Goal: Task Accomplishment & Management: Use online tool/utility

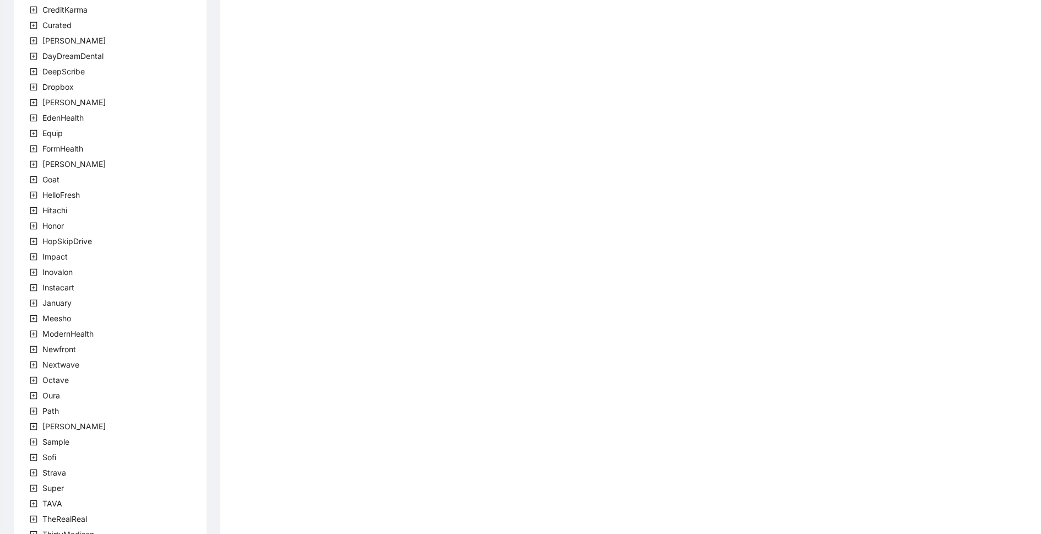
scroll to position [180, 0]
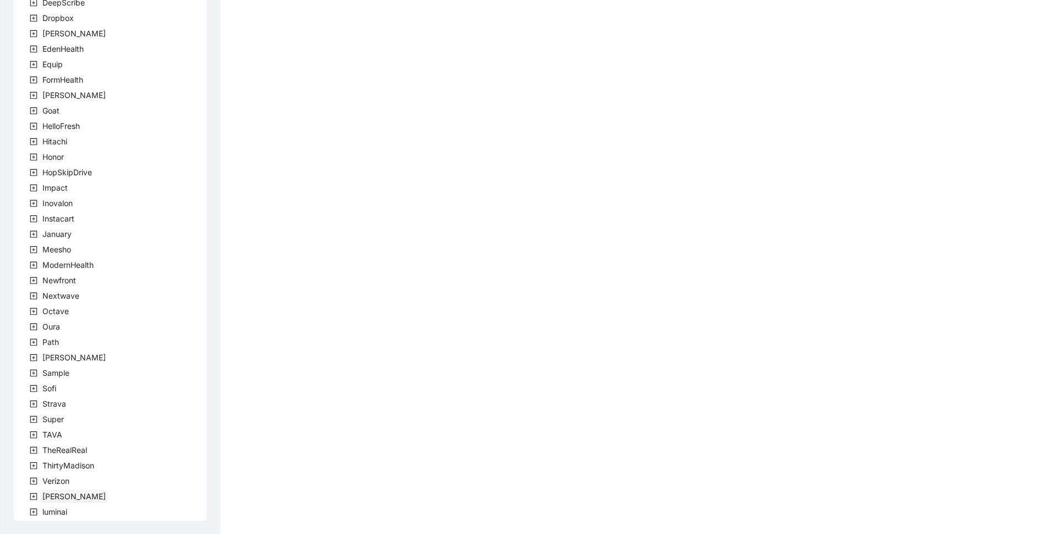
click at [53, 494] on span "[PERSON_NAME]" at bounding box center [73, 495] width 63 height 9
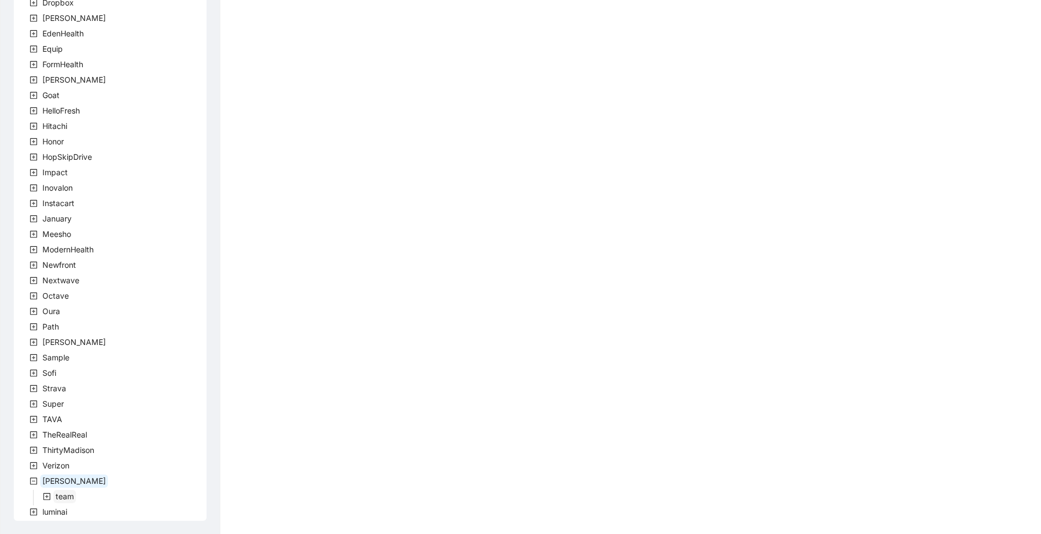
click at [67, 496] on span "team" at bounding box center [65, 495] width 18 height 9
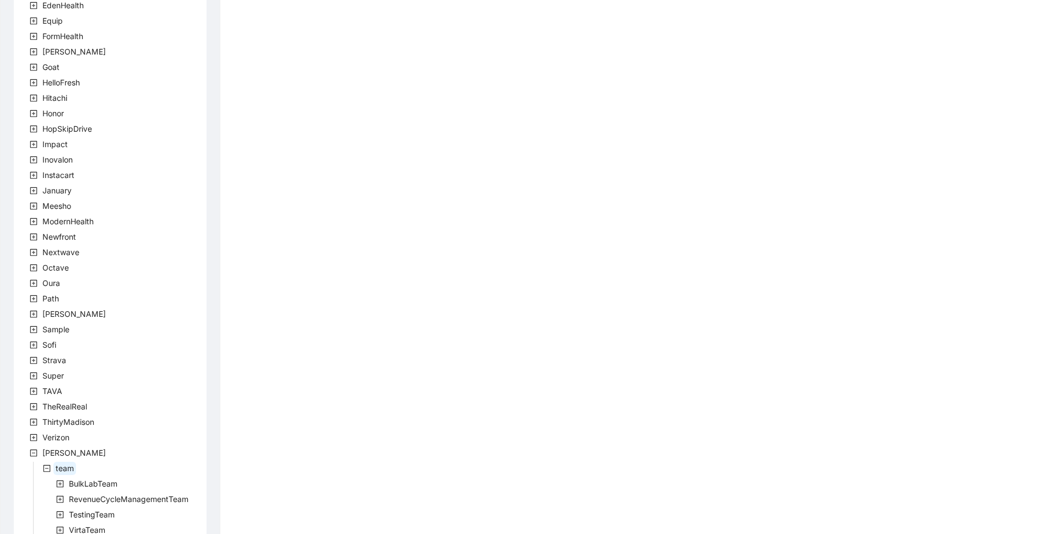
scroll to position [257, 0]
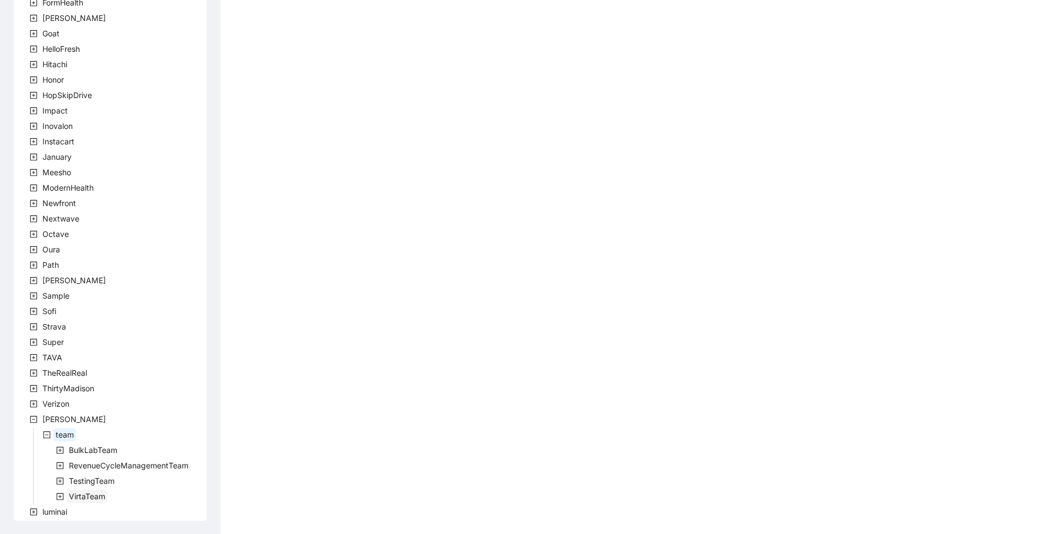
click at [99, 499] on span "VirtaTeam" at bounding box center [87, 495] width 36 height 9
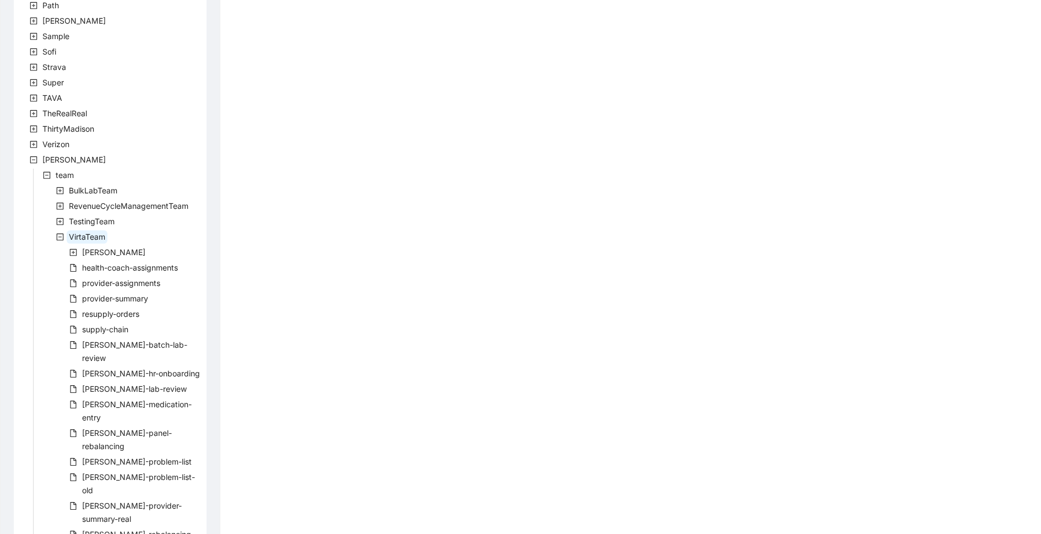
scroll to position [519, 0]
click at [129, 262] on span "health-coach-assignments" at bounding box center [130, 264] width 96 height 9
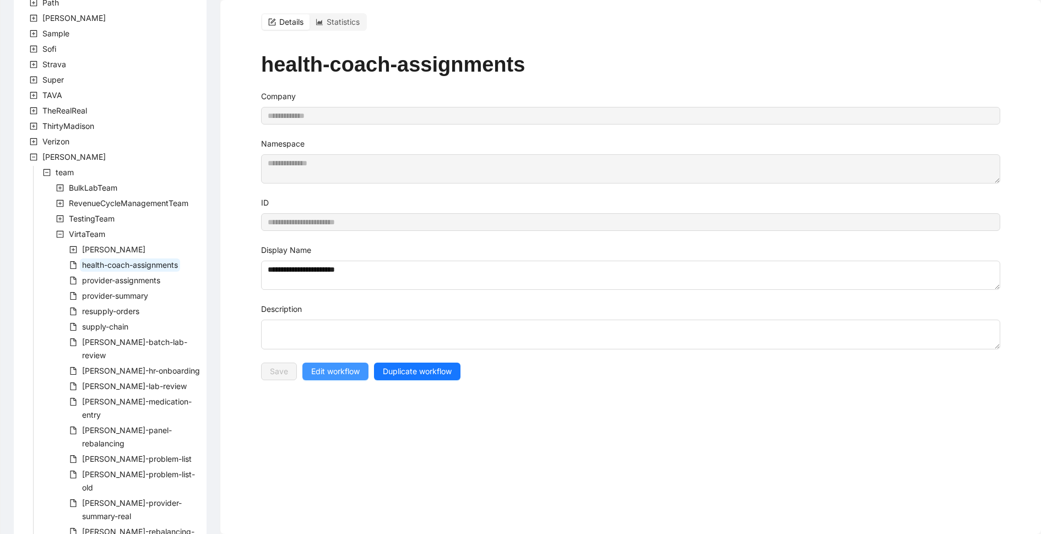
click at [346, 374] on span "Edit workflow" at bounding box center [335, 371] width 48 height 12
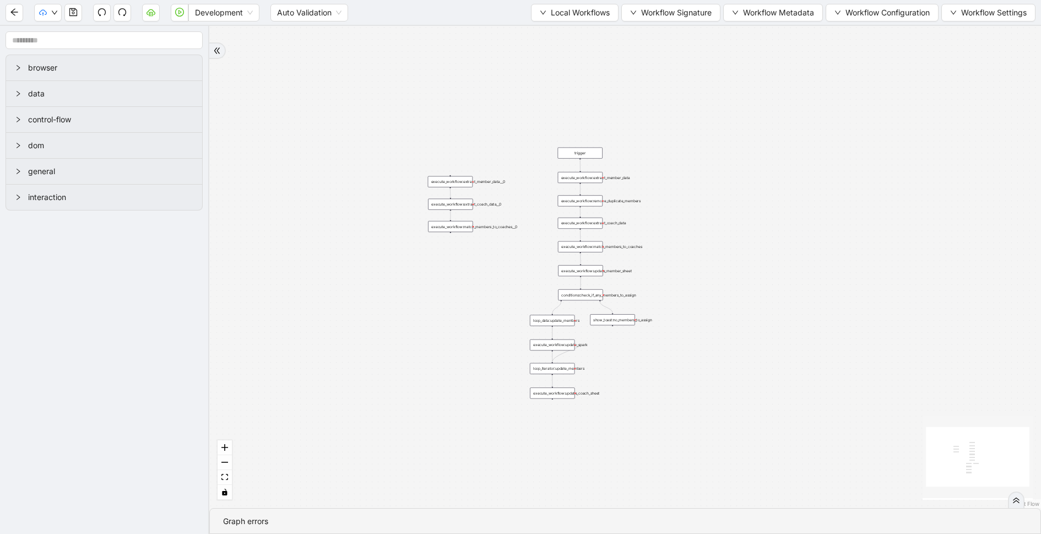
drag, startPoint x: 657, startPoint y: 186, endPoint x: 450, endPoint y: 311, distance: 242.0
click at [450, 313] on div "trigger execute_workflow:extract_member_data execute_workflow:extract_coach_dat…" at bounding box center [625, 267] width 832 height 482
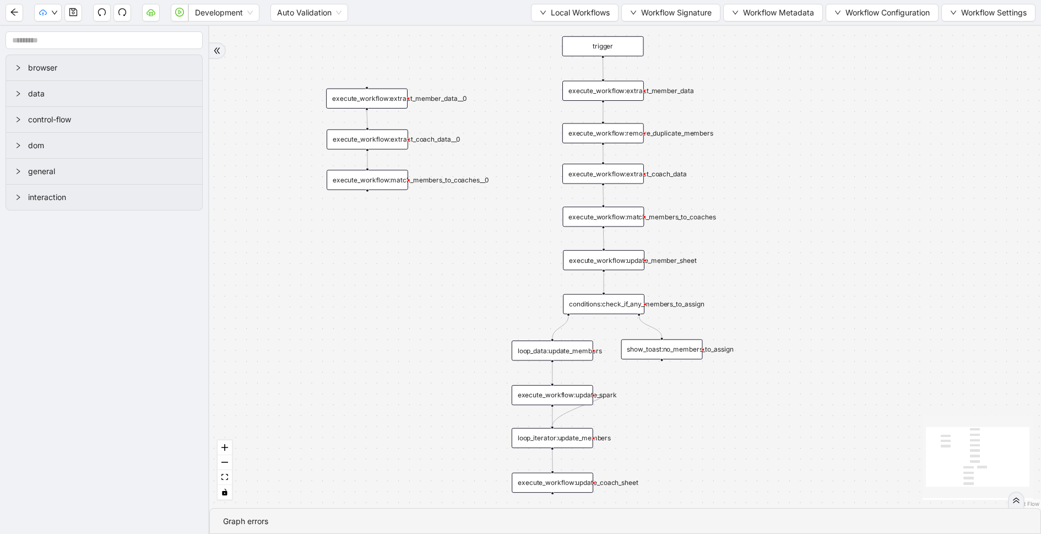
click at [635, 136] on div "execute_workflow:remove_duplicate_members" at bounding box center [604, 133] width 82 height 20
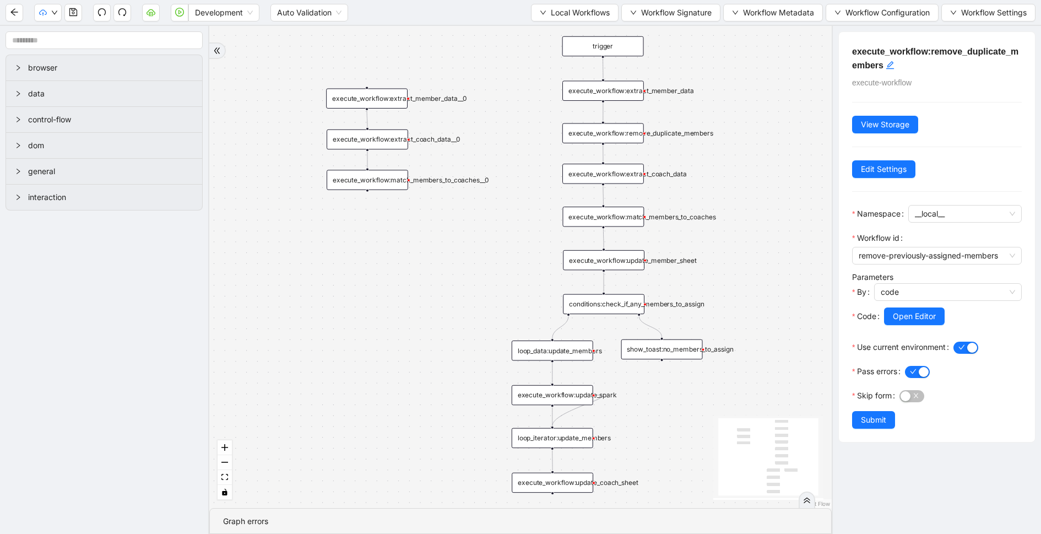
click at [624, 221] on div "execute_workflow:match_members_to_coaches" at bounding box center [604, 217] width 82 height 20
click at [900, 318] on span "Open Editor" at bounding box center [914, 316] width 43 height 12
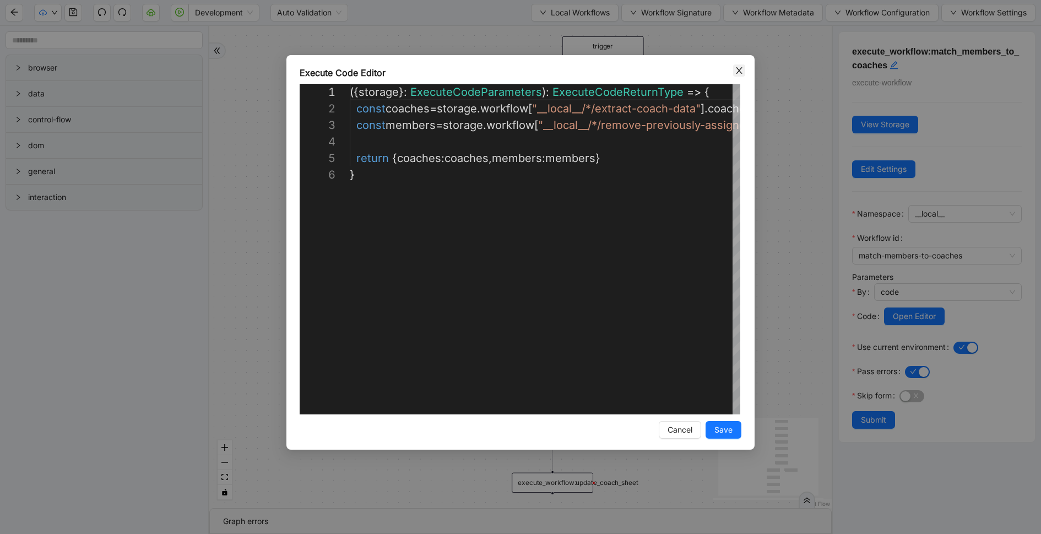
click at [739, 67] on icon "close" at bounding box center [739, 70] width 9 height 9
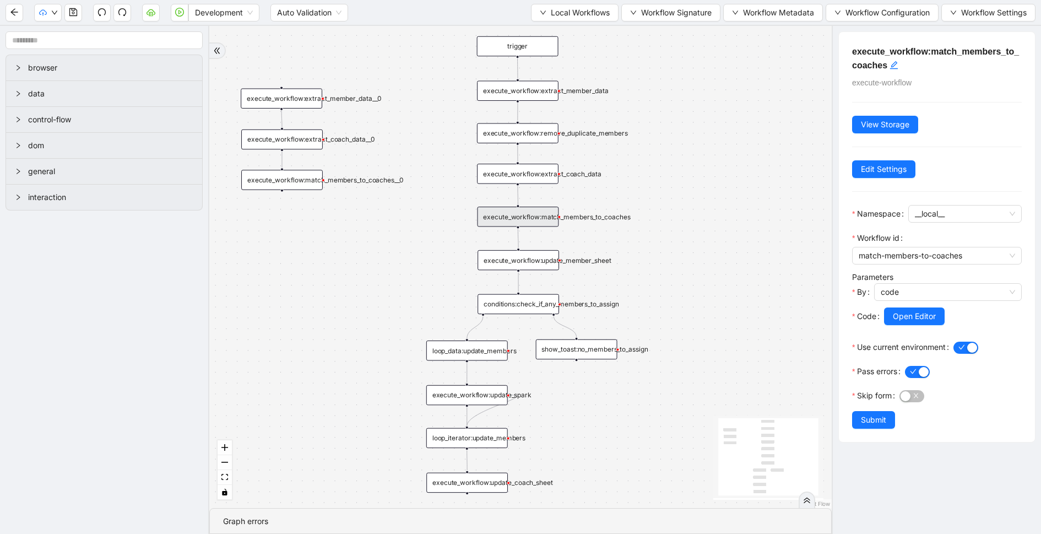
drag, startPoint x: 778, startPoint y: 84, endPoint x: 673, endPoint y: 89, distance: 105.4
click at [676, 88] on div "trigger execute_workflow:extract_member_data execute_workflow:extract_coach_dat…" at bounding box center [520, 267] width 623 height 482
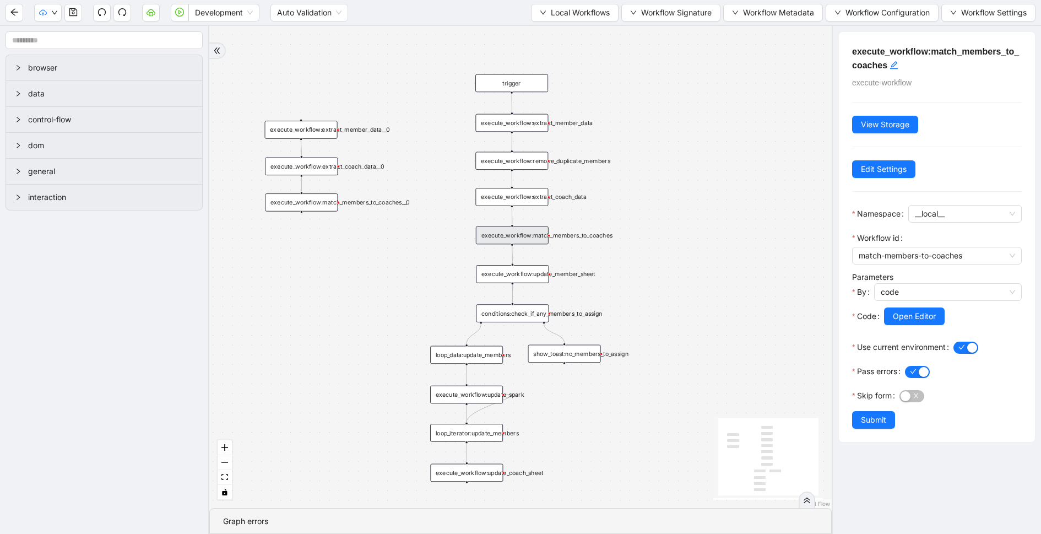
drag, startPoint x: 668, startPoint y: 298, endPoint x: 669, endPoint y: 259, distance: 38.6
click at [669, 259] on div "trigger execute_workflow:extract_member_data execute_workflow:extract_coach_dat…" at bounding box center [520, 267] width 623 height 482
click at [448, 76] on div "trigger execute_workflow:extract_member_data execute_workflow:extract_coach_dat…" at bounding box center [520, 267] width 623 height 482
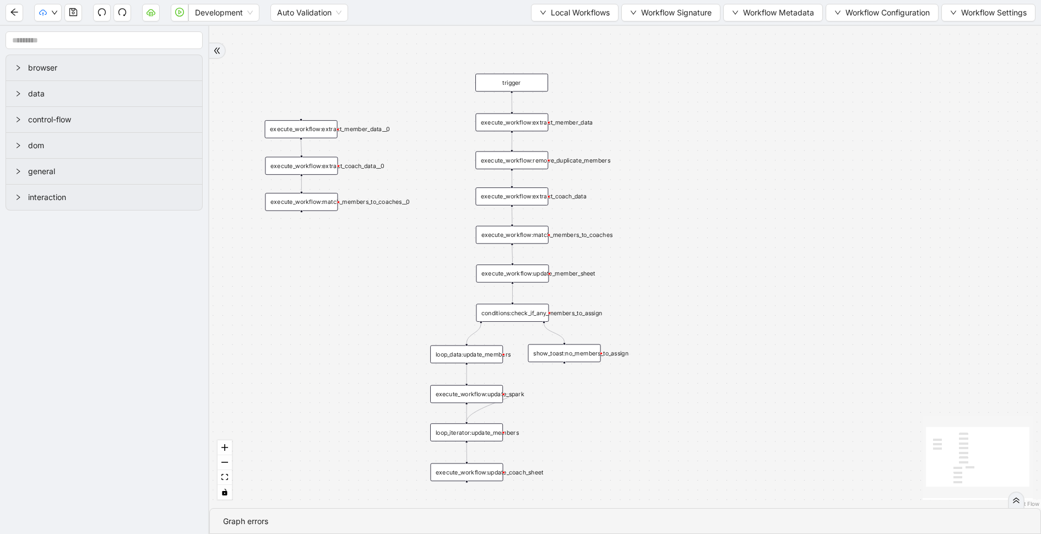
click at [504, 241] on div "execute_workflow:match_members_to_coaches" at bounding box center [512, 235] width 73 height 18
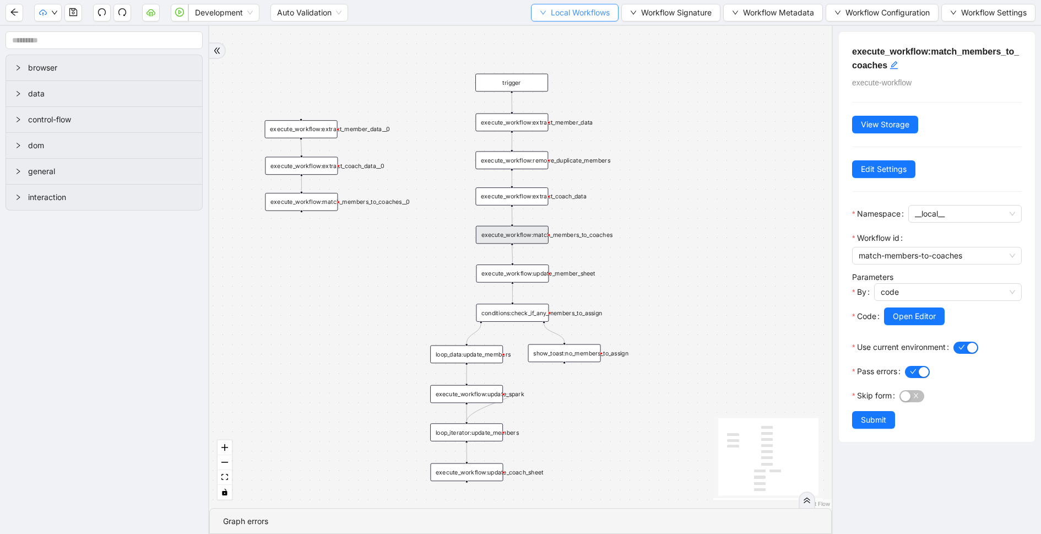
click at [578, 13] on span "Local Workflows" at bounding box center [580, 13] width 59 height 12
click at [567, 33] on span "Select" at bounding box center [571, 34] width 71 height 12
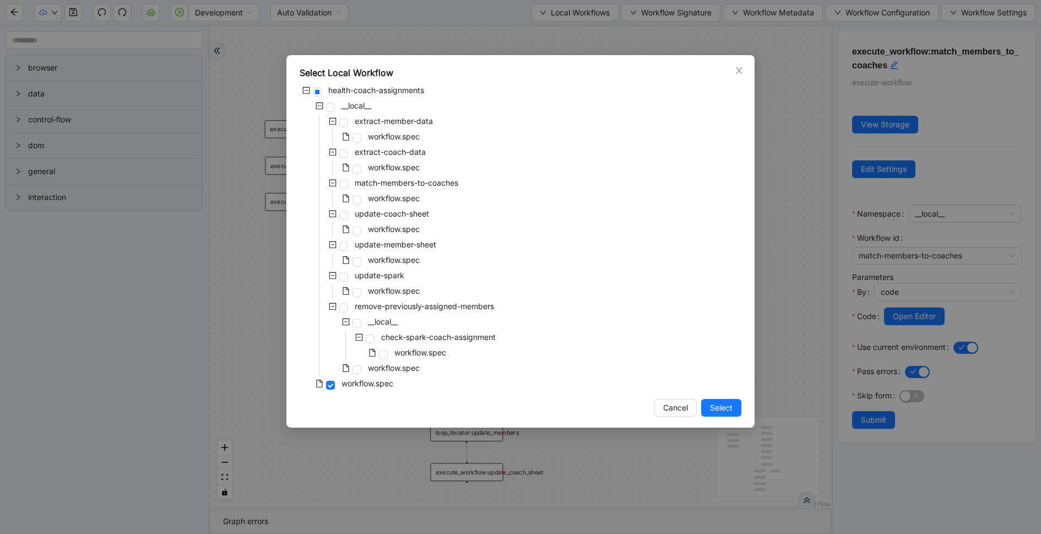
click at [397, 190] on div "match-members-to-coaches" at bounding box center [380, 183] width 161 height 15
click at [397, 197] on span "workflow.spec" at bounding box center [394, 197] width 52 height 9
click at [723, 405] on span "Select" at bounding box center [721, 408] width 23 height 12
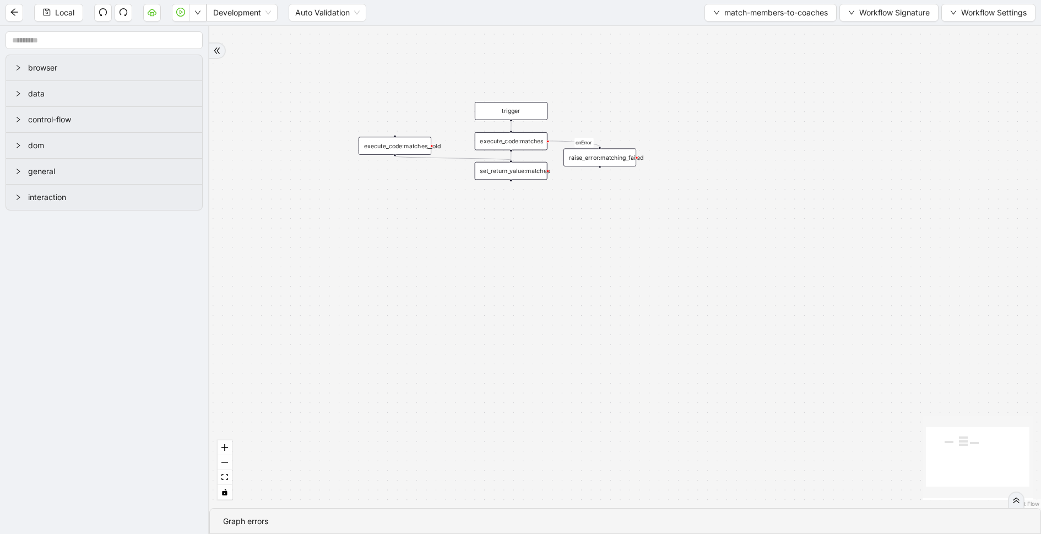
click at [533, 144] on div "execute_code:matches" at bounding box center [511, 141] width 73 height 18
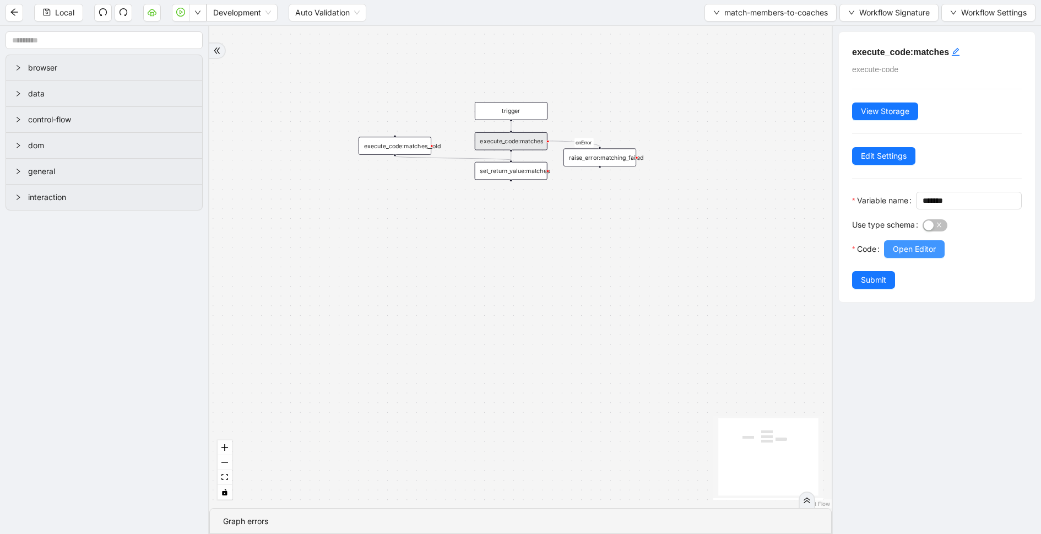
click at [926, 255] on span "Open Editor" at bounding box center [914, 249] width 43 height 12
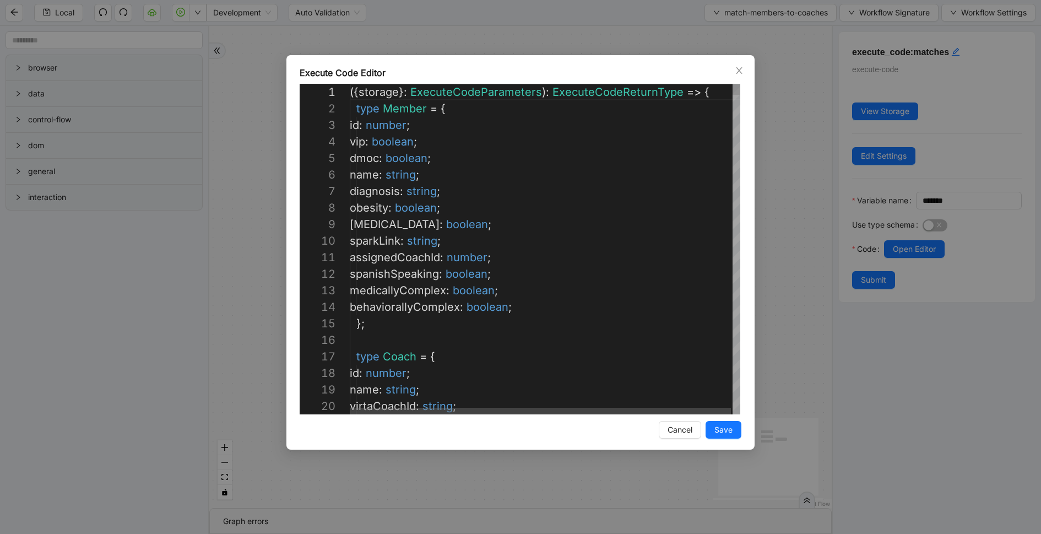
scroll to position [149, 102]
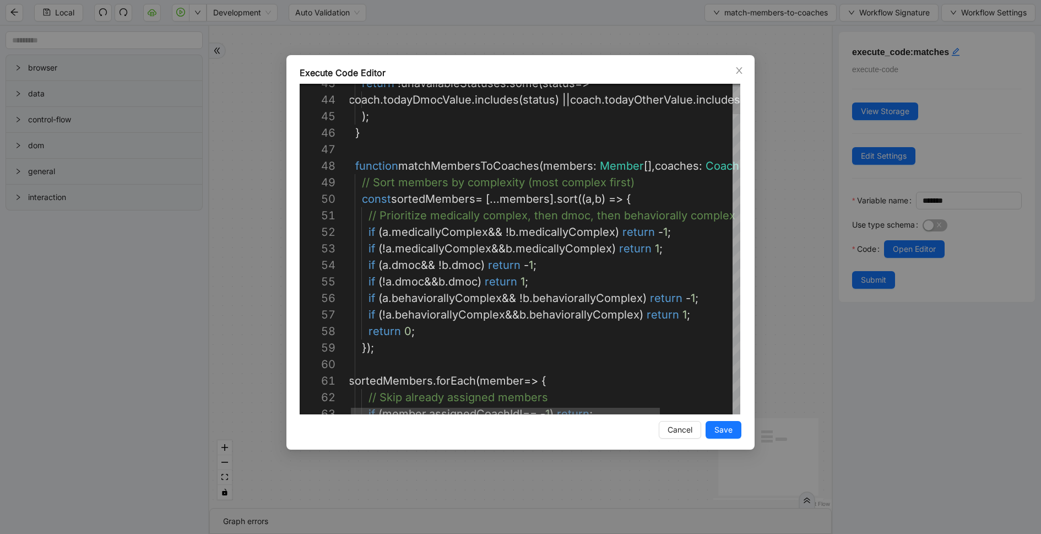
scroll to position [0, 315]
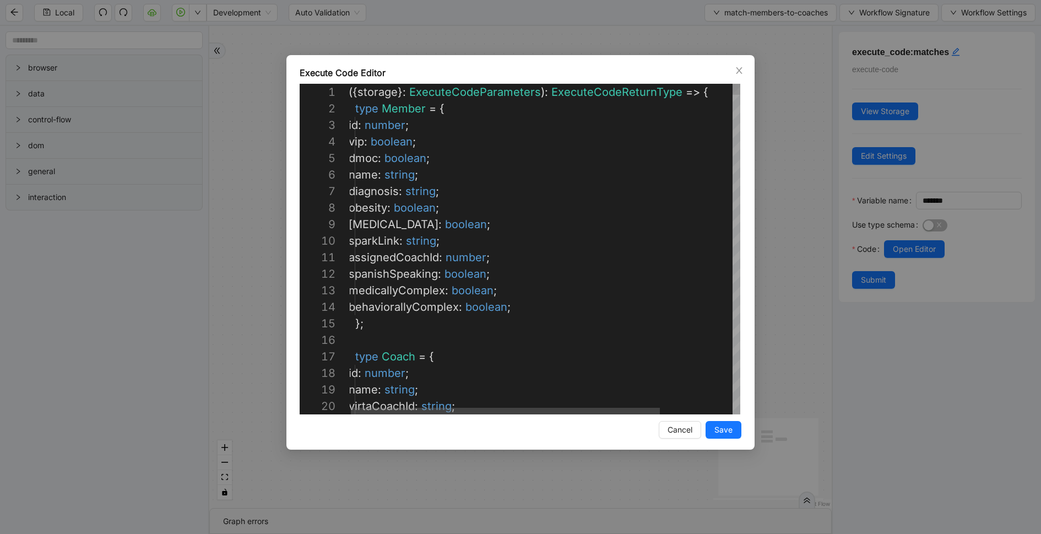
type textarea "**********"
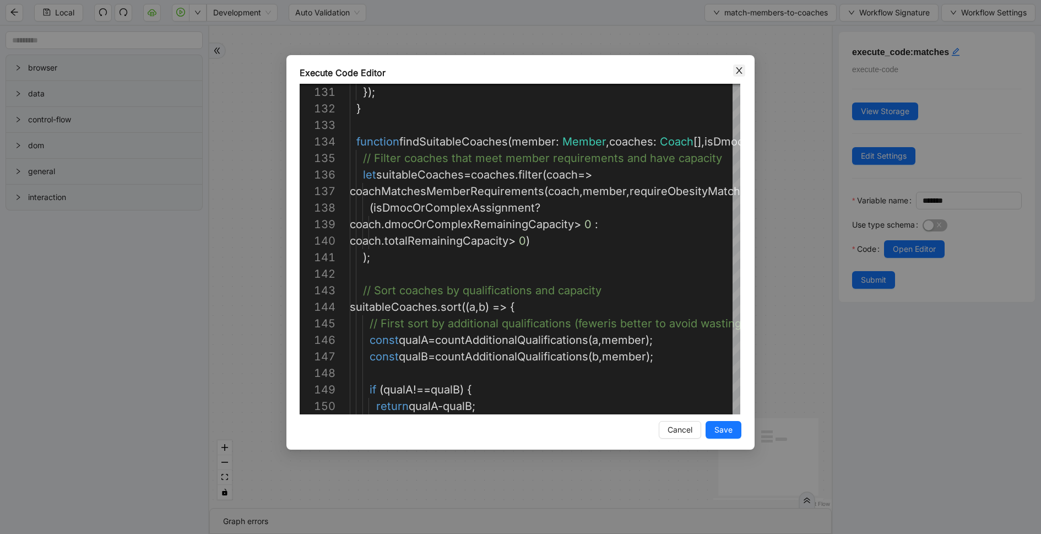
click at [738, 68] on icon "close" at bounding box center [739, 70] width 9 height 9
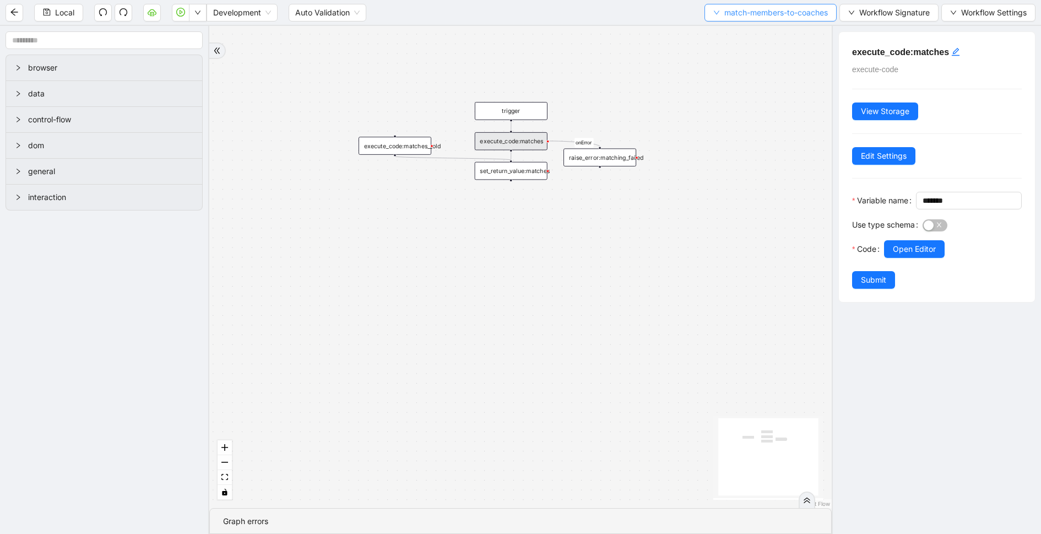
click at [758, 14] on span "match-members-to-coaches" at bounding box center [776, 13] width 104 height 12
click at [734, 28] on span "Select" at bounding box center [769, 34] width 116 height 12
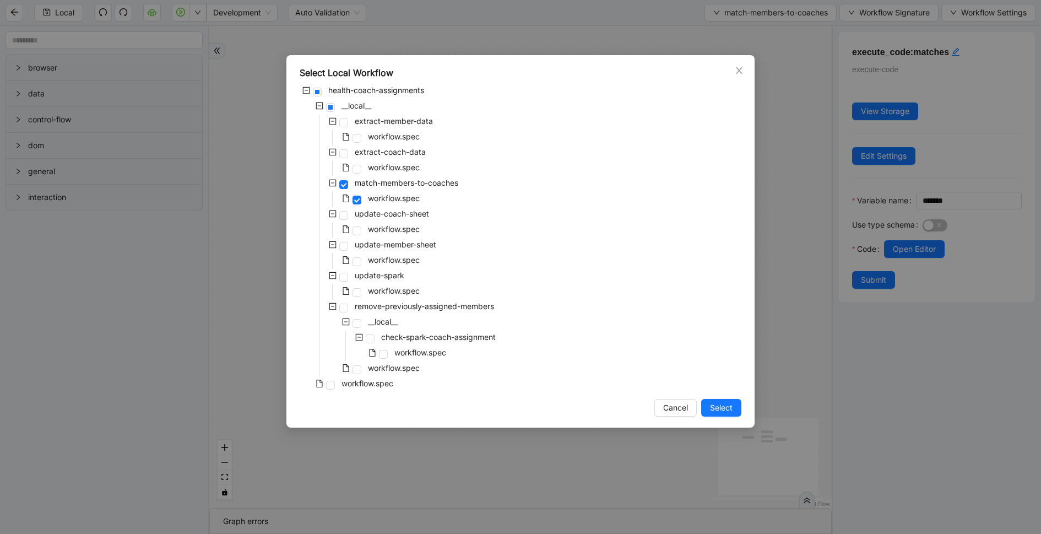
click at [591, 33] on div "Select Local Workflow health-coach-assignments __local__ extract-member-data wo…" at bounding box center [520, 267] width 1041 height 534
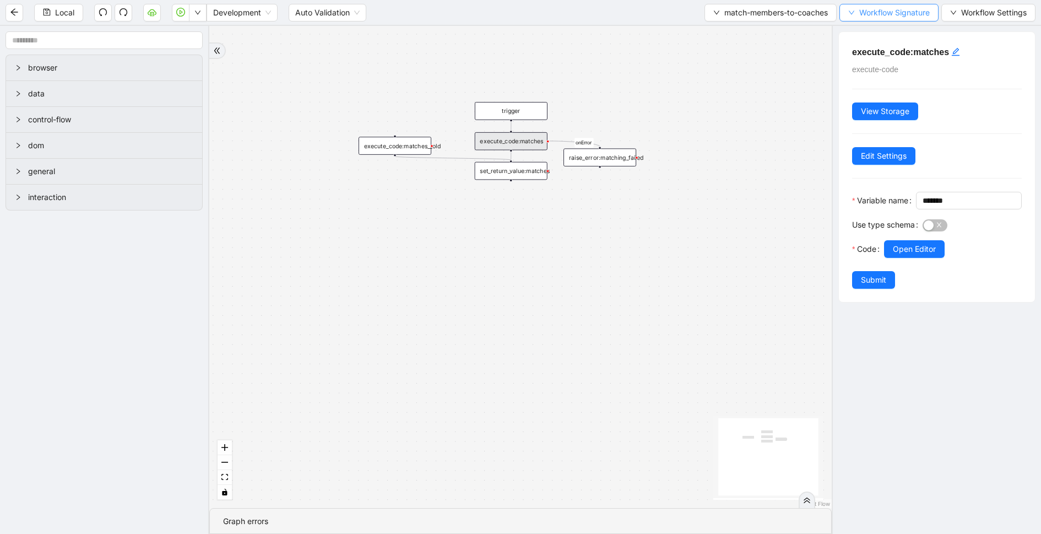
click at [890, 4] on button "Workflow Signature" at bounding box center [889, 13] width 99 height 18
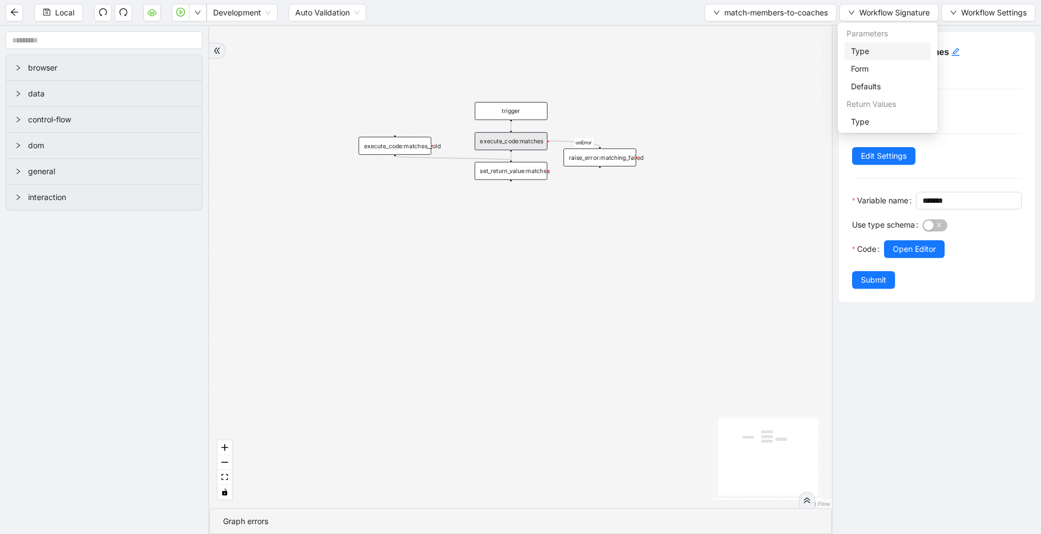
click at [878, 51] on span "Type" at bounding box center [887, 51] width 73 height 12
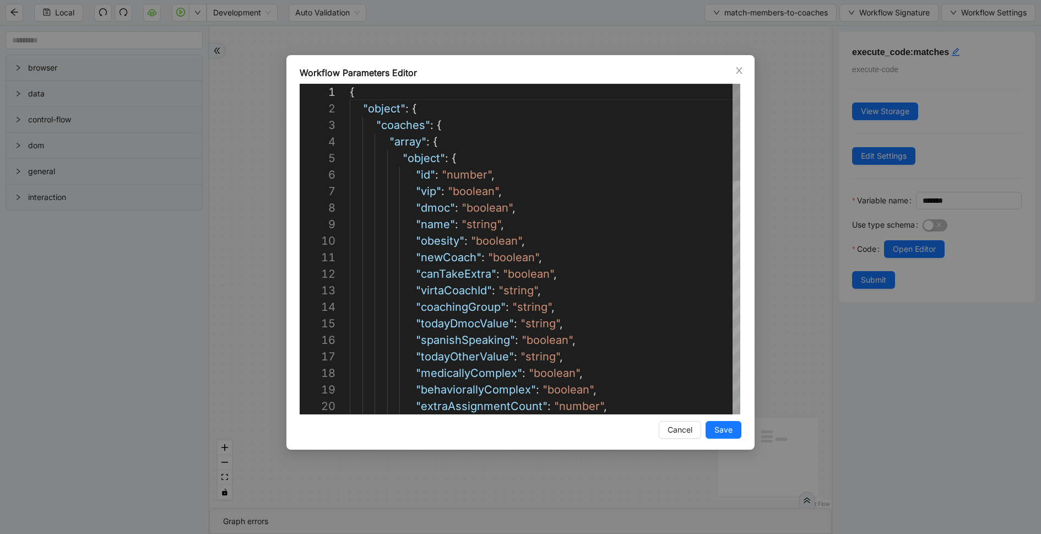
scroll to position [83, 140]
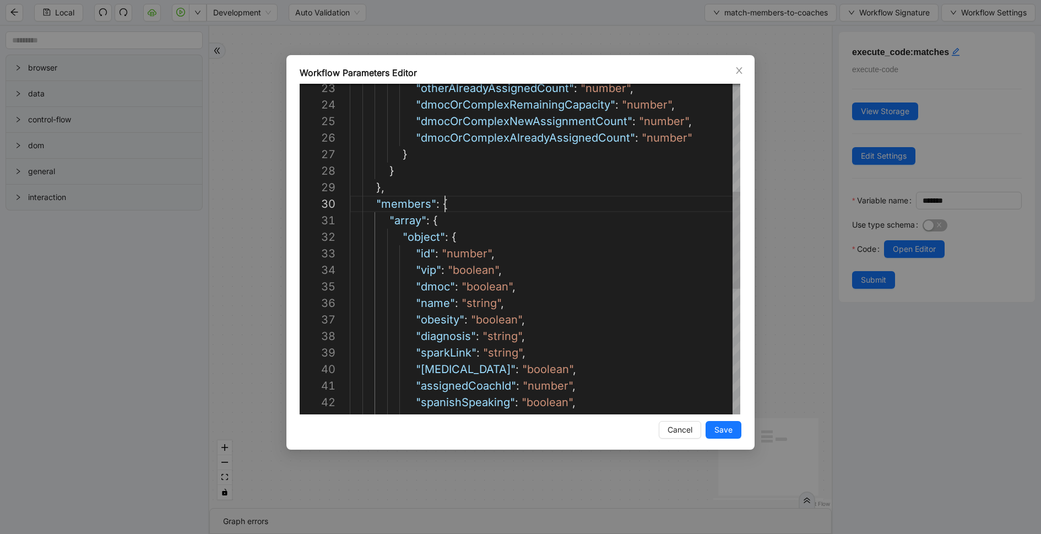
scroll to position [149, 94]
click at [547, 207] on div ""medicallyComplex" : "boolean" , "spanishSpeaking" : "boolean" , "assignedCoach…" at bounding box center [545, 278] width 391 height 1124
type textarea "**********"
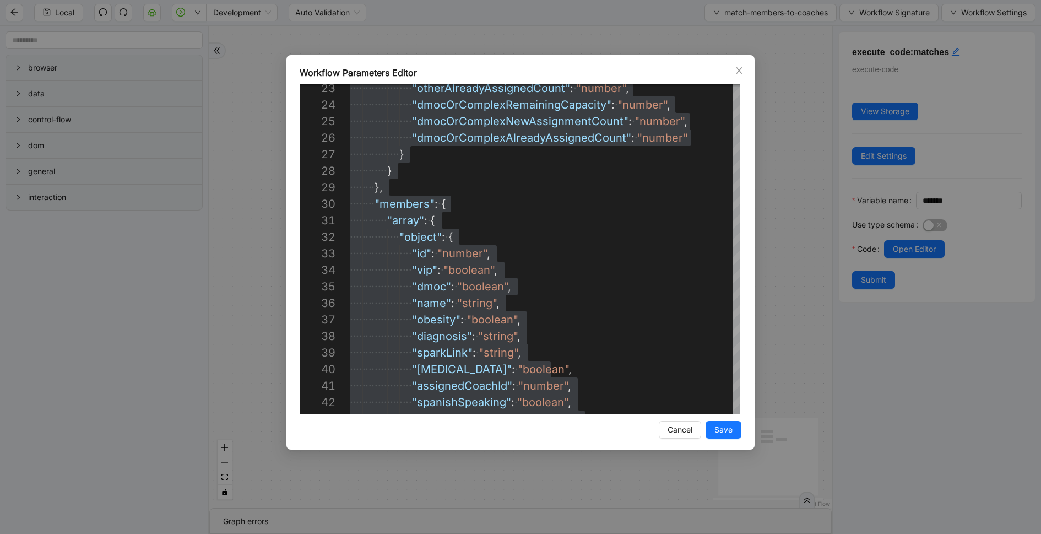
click at [764, 159] on div "Workflow Parameters Editor 43 42 41 40 39 38 37 36 35 34 33 32 31 30 29 28 27 2…" at bounding box center [520, 267] width 1041 height 534
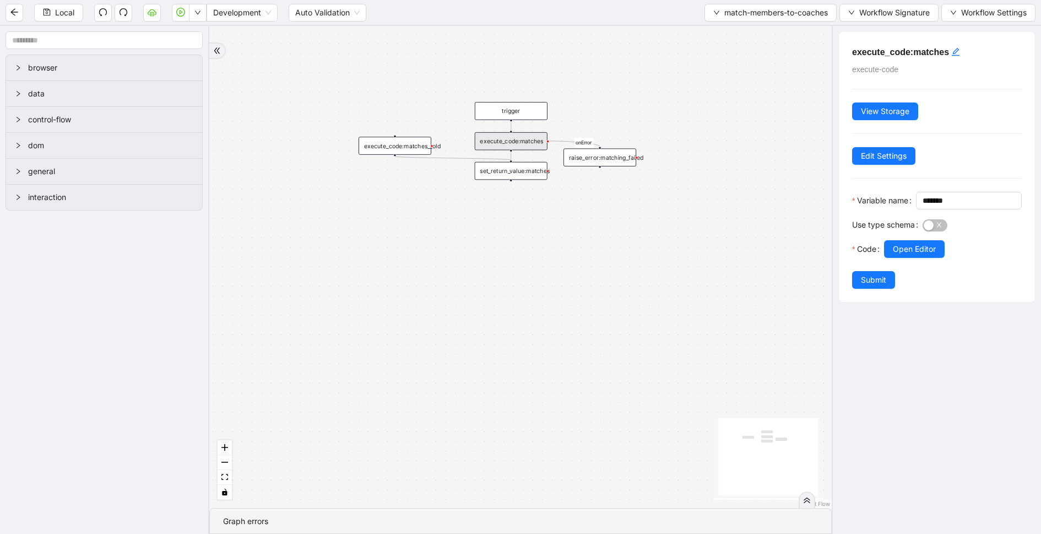
click at [493, 143] on div "execute_code:matches" at bounding box center [511, 141] width 73 height 18
click at [910, 255] on span "Open Editor" at bounding box center [914, 249] width 43 height 12
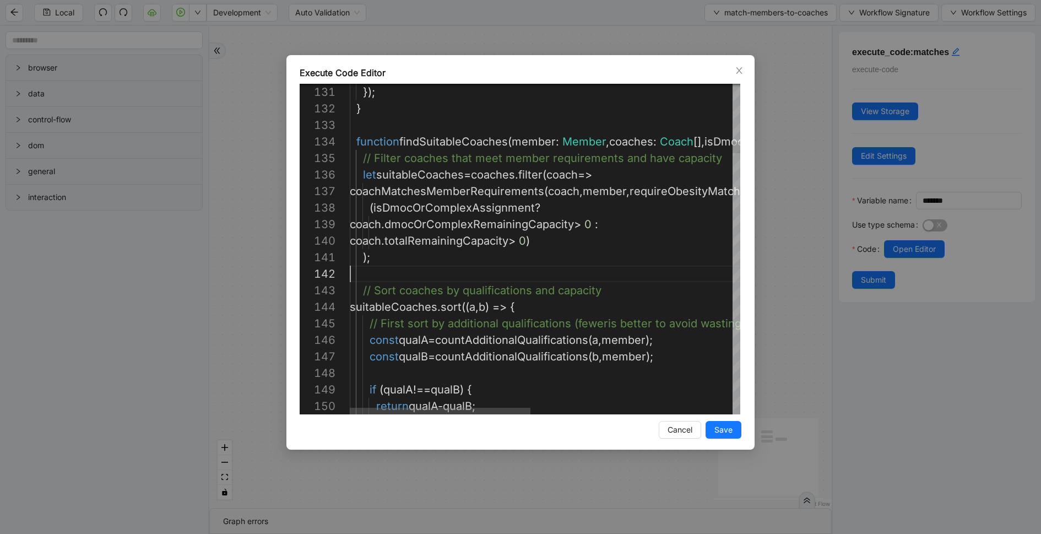
scroll to position [17, 0]
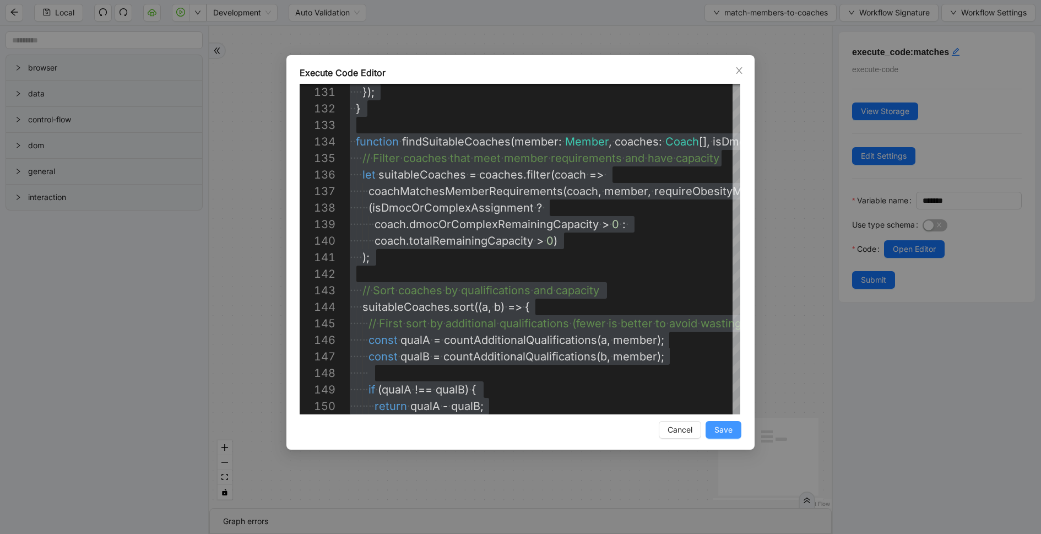
click at [722, 424] on span "Save" at bounding box center [724, 430] width 18 height 12
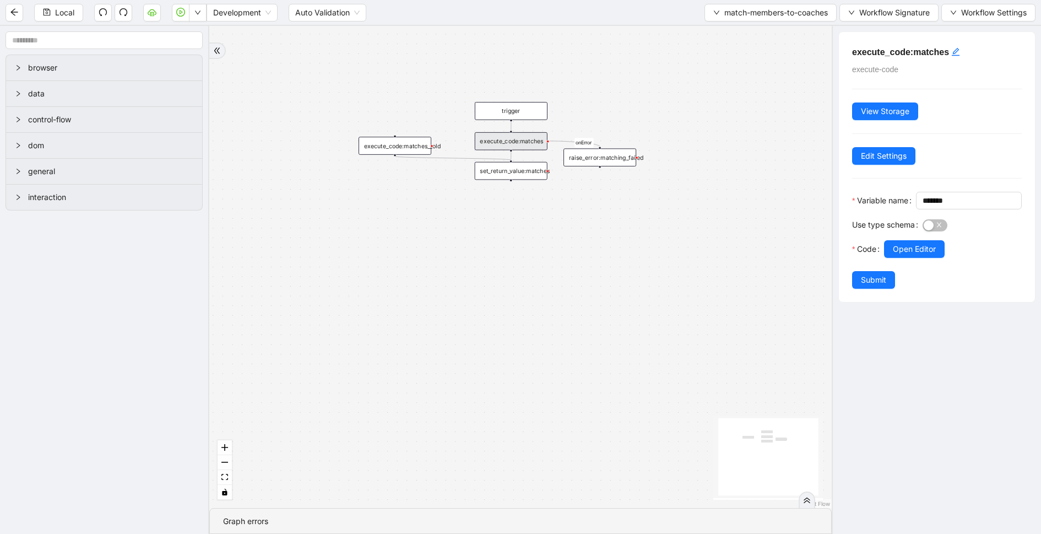
click at [907, 271] on div at bounding box center [953, 264] width 138 height 13
click at [899, 255] on span "Open Editor" at bounding box center [914, 249] width 43 height 12
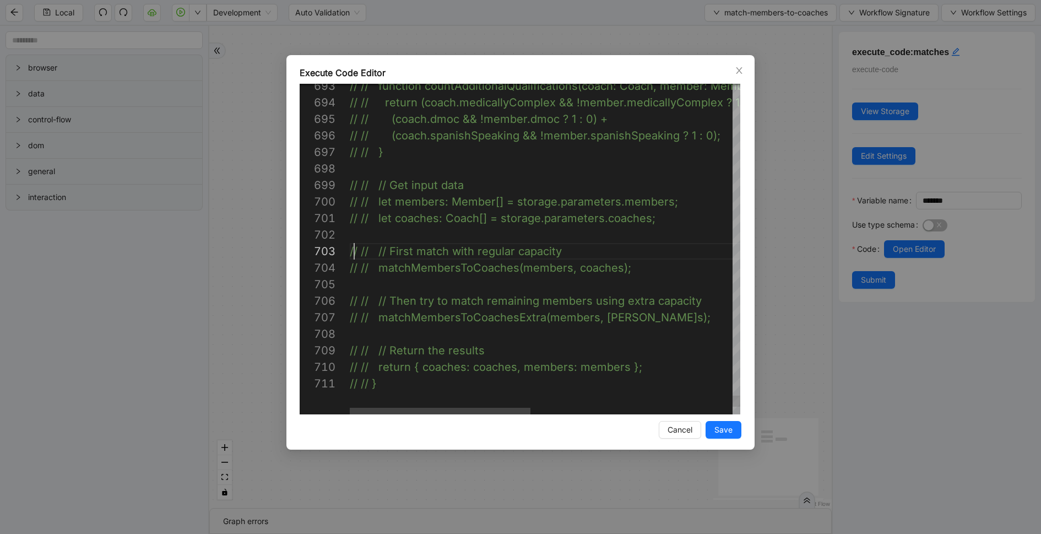
scroll to position [33, 210]
drag, startPoint x: 353, startPoint y: 254, endPoint x: 785, endPoint y: 254, distance: 431.9
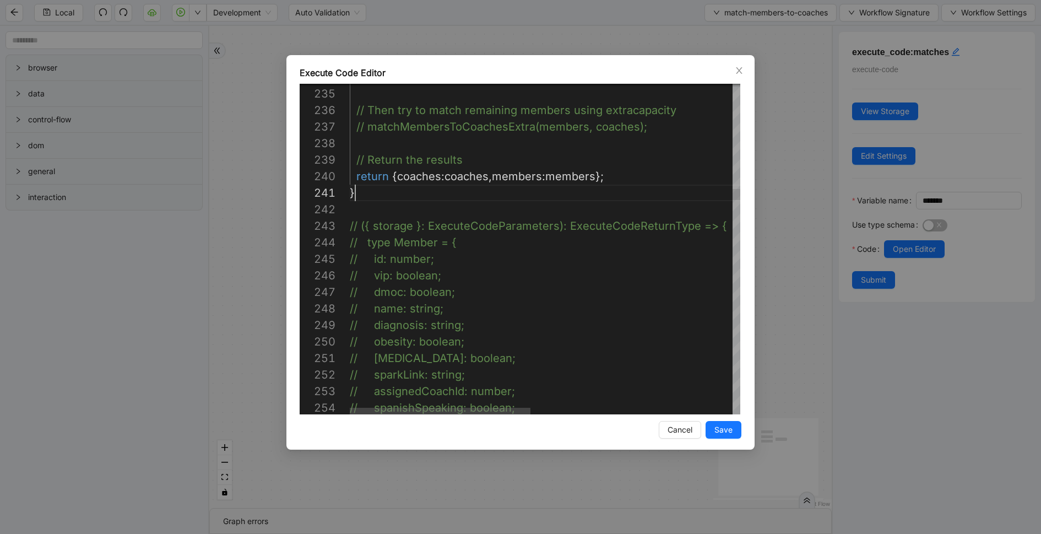
scroll to position [0, 4]
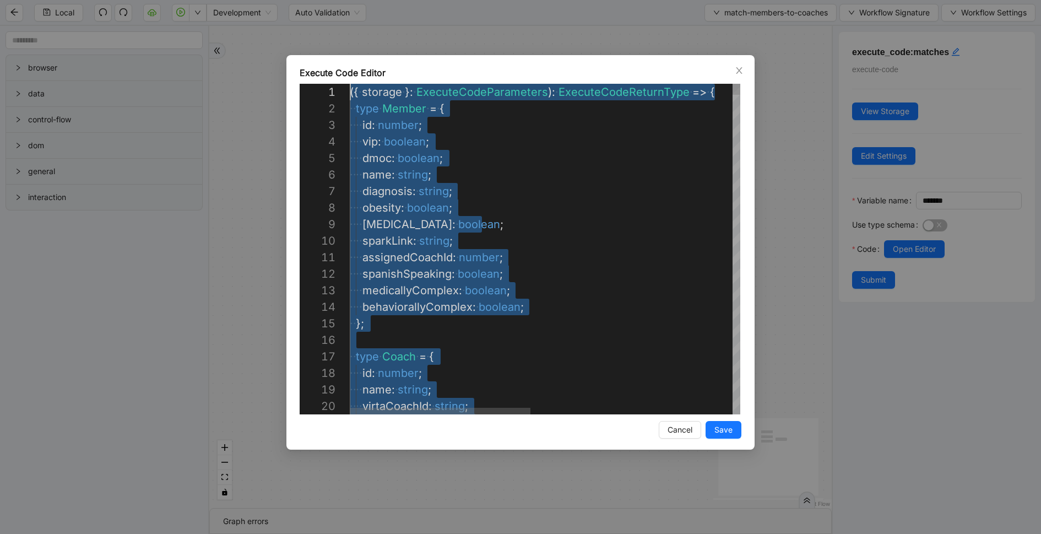
scroll to position [0, 0]
drag, startPoint x: 367, startPoint y: 196, endPoint x: 318, endPoint y: -37, distance: 238.7
type textarea "**********"
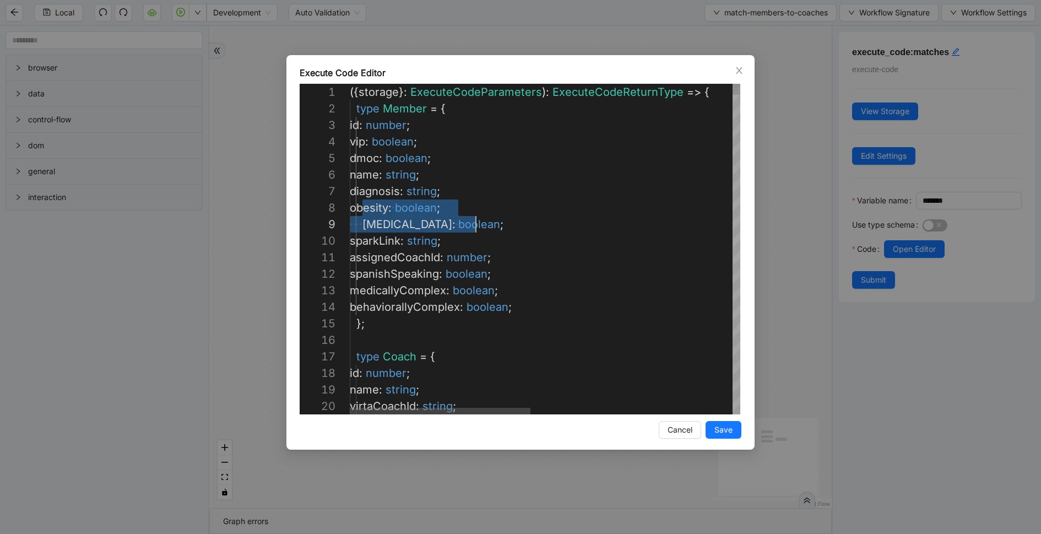
scroll to position [116, 126]
drag, startPoint x: 361, startPoint y: 207, endPoint x: 481, endPoint y: 224, distance: 120.8
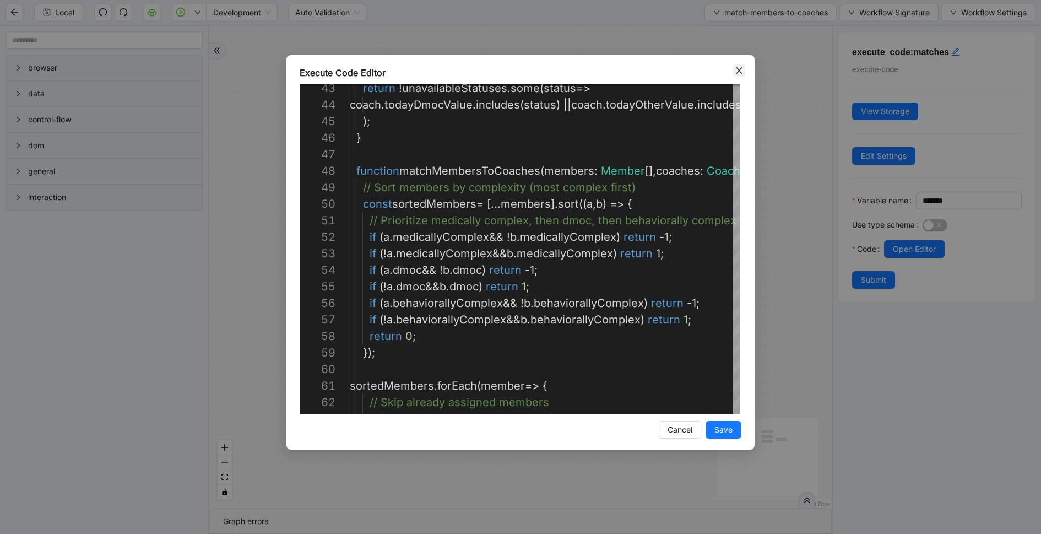
click at [743, 69] on icon "close" at bounding box center [739, 70] width 9 height 9
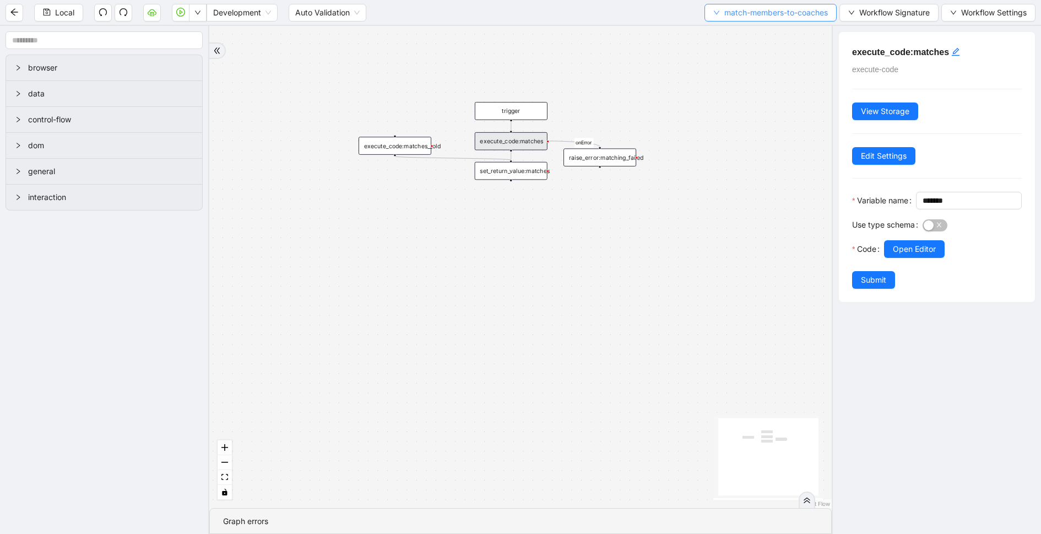
click at [742, 15] on span "match-members-to-coaches" at bounding box center [776, 13] width 104 height 12
click at [753, 32] on span "Select" at bounding box center [769, 34] width 116 height 12
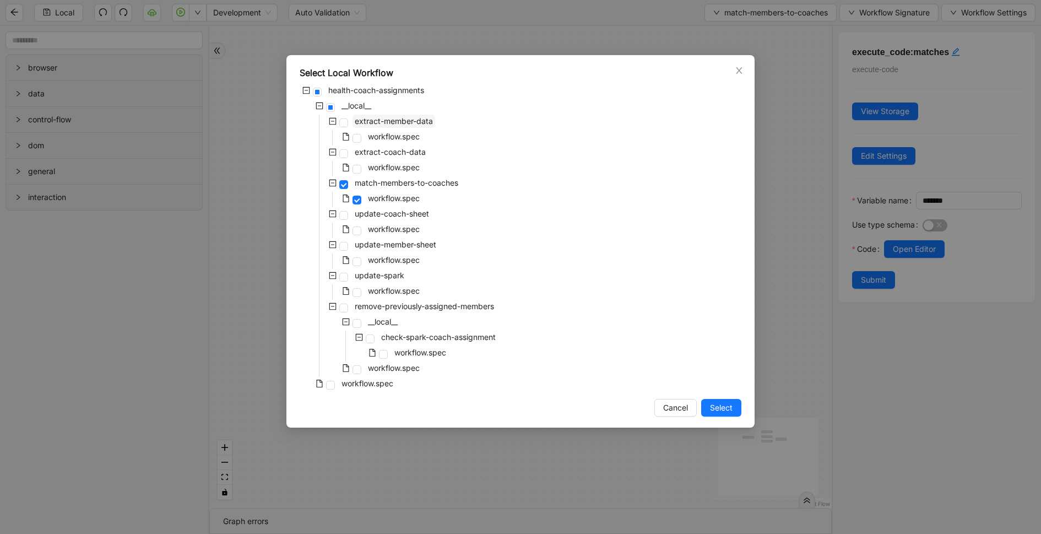
click at [427, 124] on span "extract-member-data" at bounding box center [394, 120] width 78 height 9
click at [412, 158] on span "extract-coach-data" at bounding box center [390, 151] width 75 height 13
click at [412, 190] on div "match-members-to-coaches" at bounding box center [380, 183] width 161 height 15
click at [412, 181] on span "match-members-to-coaches" at bounding box center [407, 182] width 104 height 9
click at [408, 245] on span "update-member-sheet" at bounding box center [396, 244] width 82 height 9
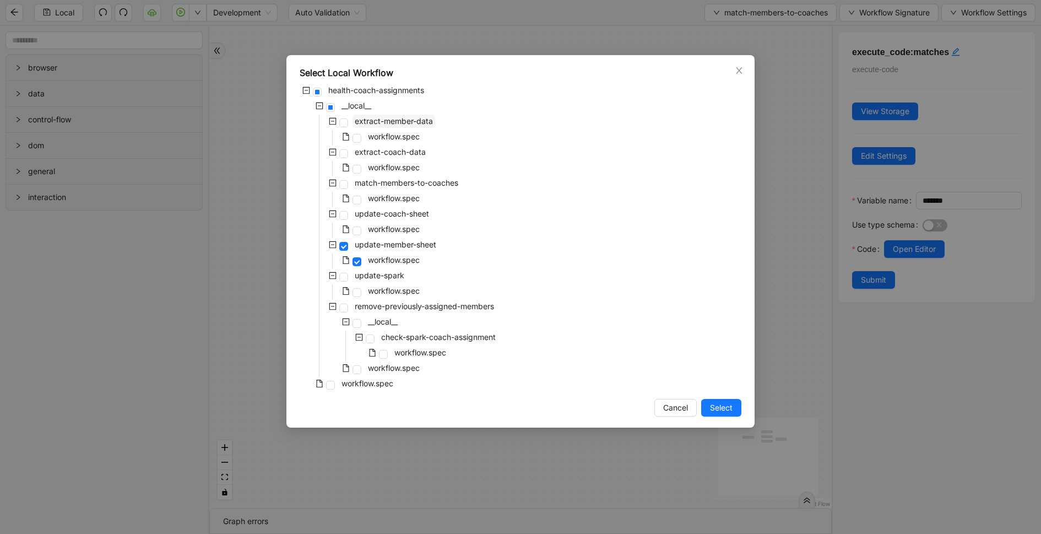
click at [407, 123] on span "extract-member-data" at bounding box center [394, 120] width 78 height 9
click at [740, 73] on icon "close" at bounding box center [739, 70] width 9 height 9
